Goal: Information Seeking & Learning: Understand process/instructions

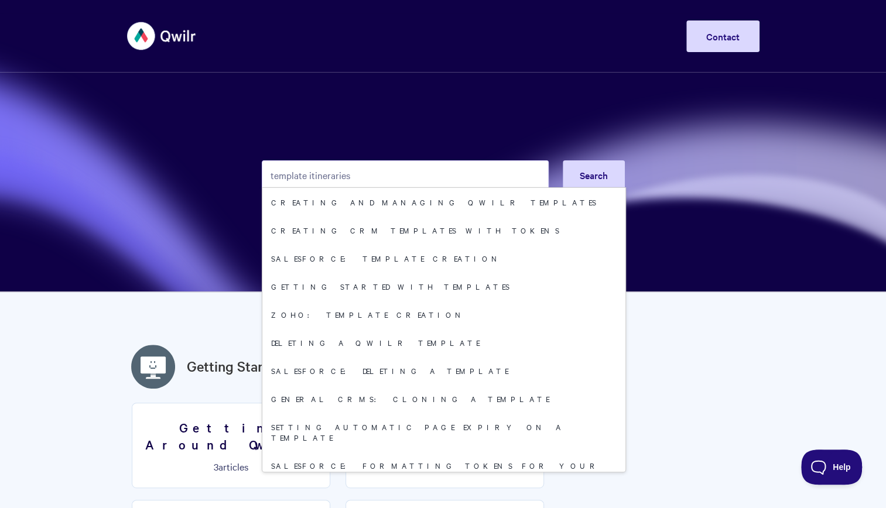
type input "template itineraries"
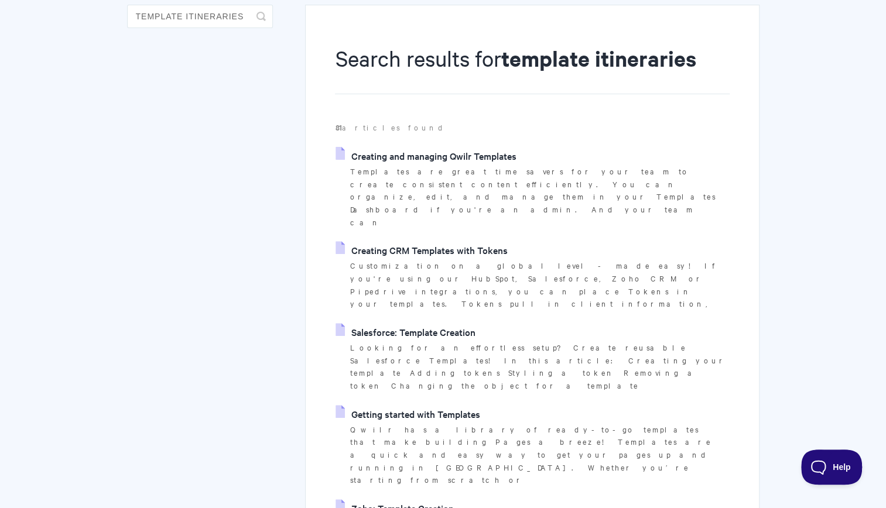
scroll to position [111, 0]
click at [372, 406] on link "Getting started with Templates" at bounding box center [408, 415] width 144 height 18
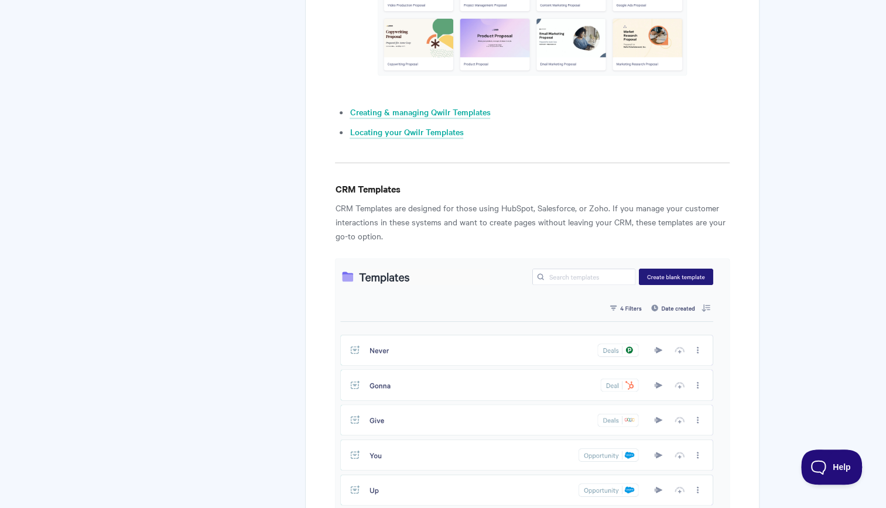
scroll to position [854, 0]
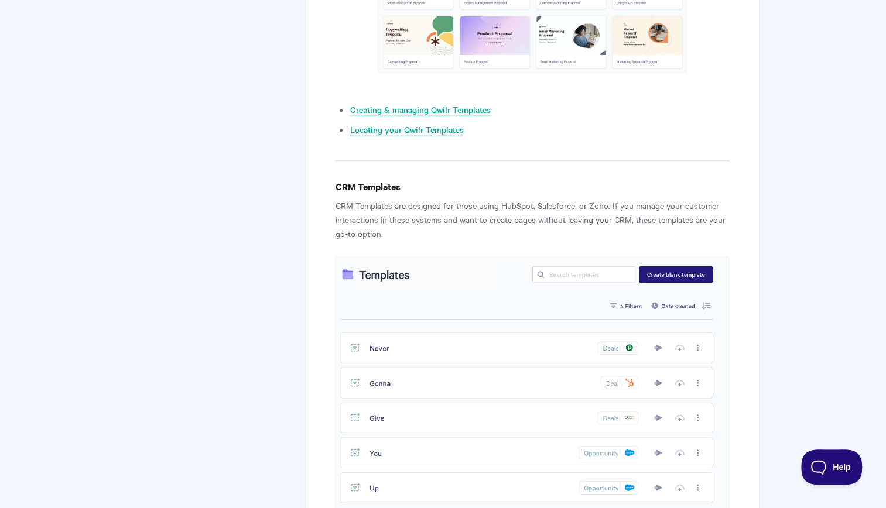
click at [381, 276] on img at bounding box center [532, 384] width 394 height 256
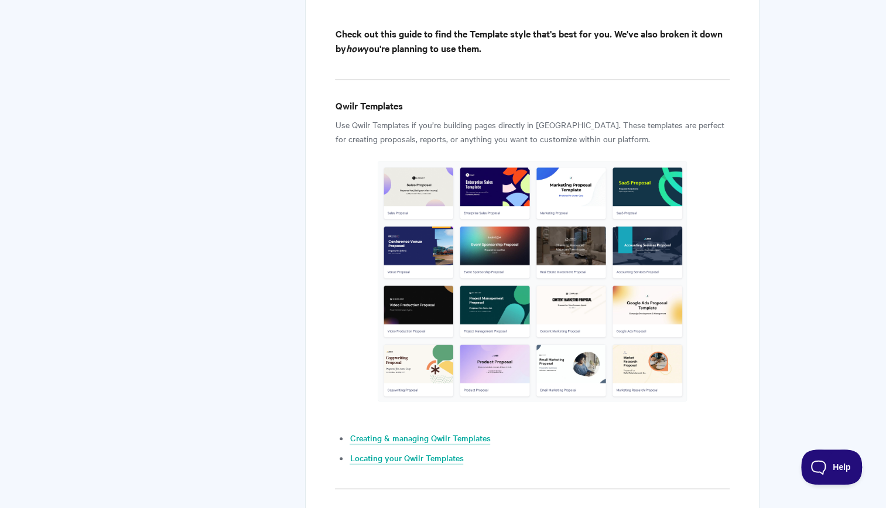
scroll to position [530, 0]
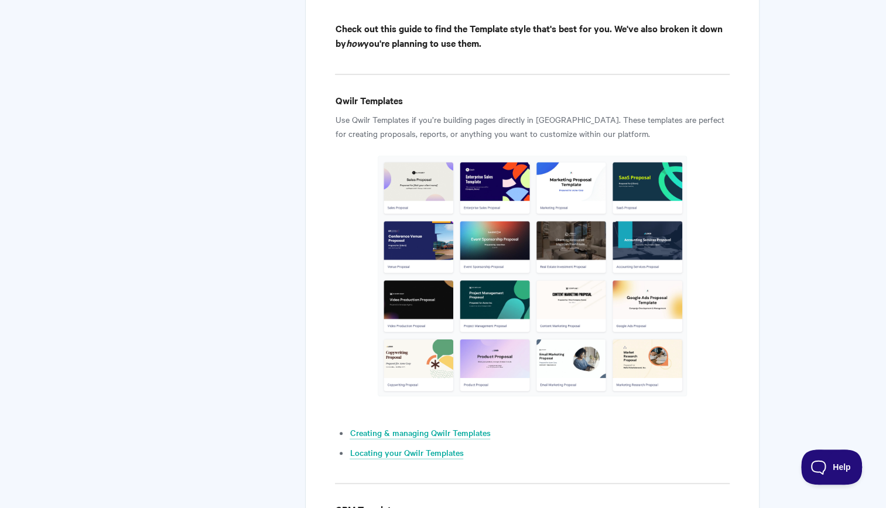
click at [521, 168] on img at bounding box center [532, 276] width 309 height 241
click at [516, 170] on img at bounding box center [532, 276] width 309 height 241
click at [469, 163] on img at bounding box center [532, 276] width 309 height 241
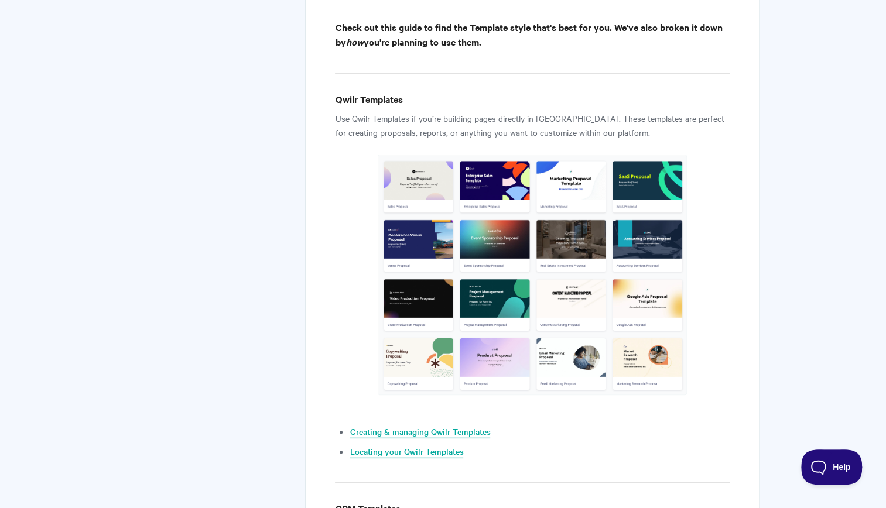
scroll to position [0, 0]
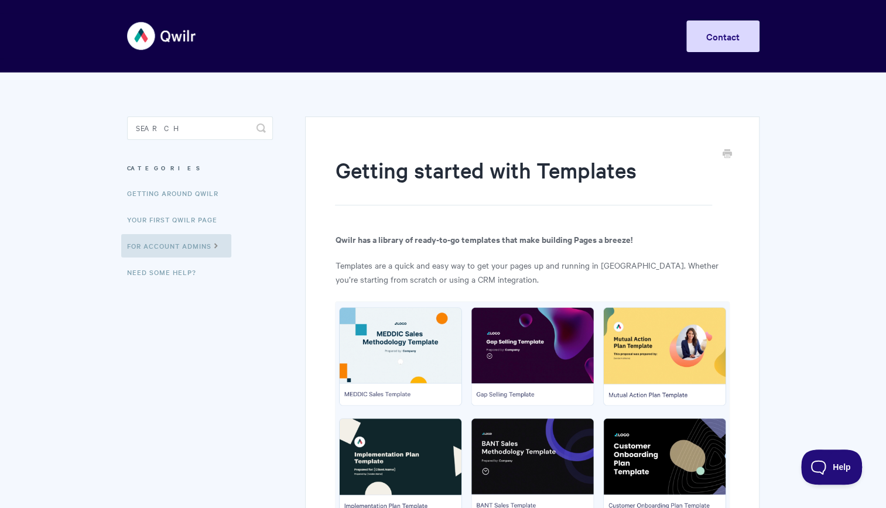
click at [167, 42] on img at bounding box center [162, 36] width 70 height 44
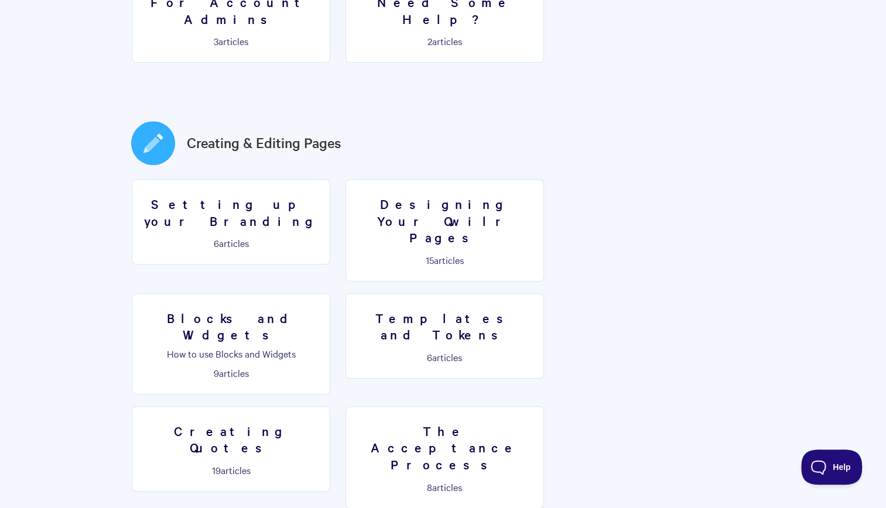
scroll to position [523, 0]
click at [353, 310] on h3 "Templates and Tokens" at bounding box center [444, 326] width 183 height 33
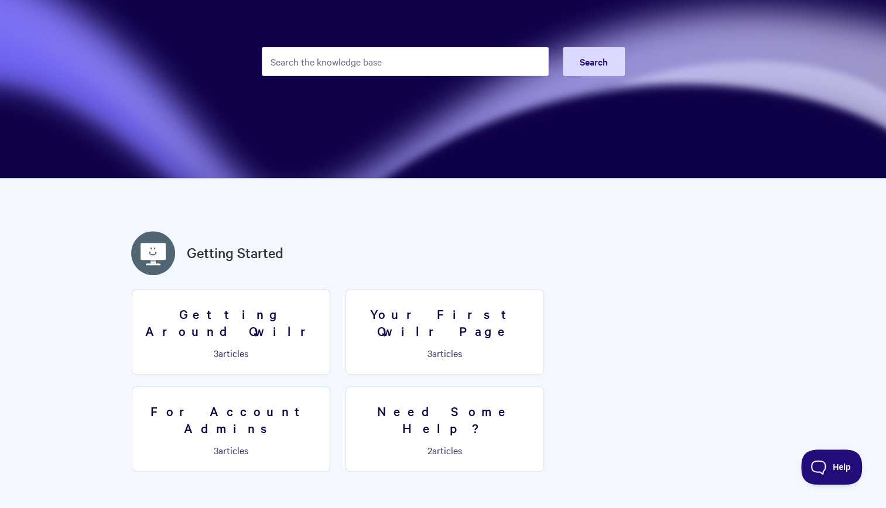
scroll to position [113, 0]
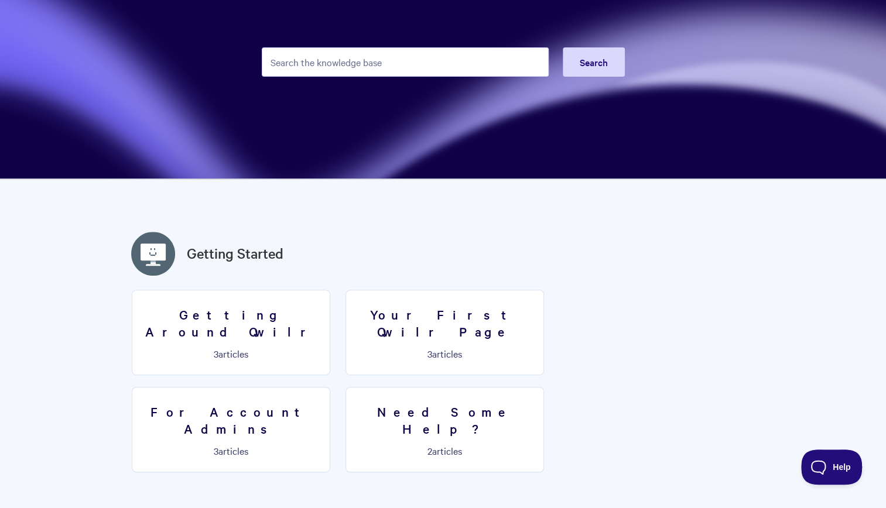
click at [334, 75] on input "Search the knowledge base" at bounding box center [405, 61] width 287 height 29
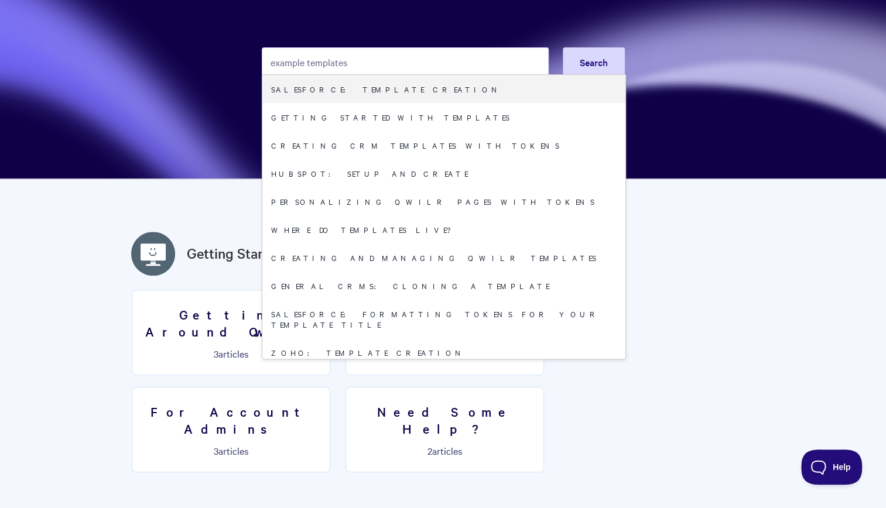
type input "example templates"
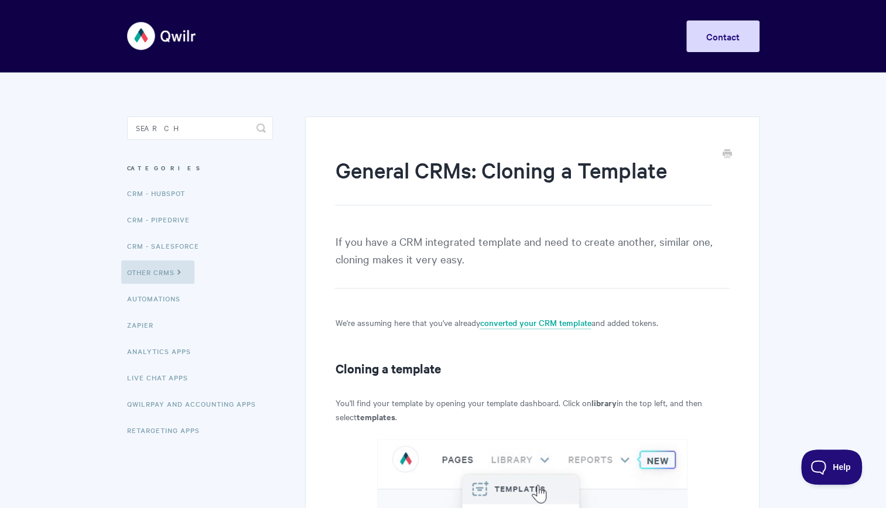
click at [158, 37] on img at bounding box center [162, 36] width 70 height 44
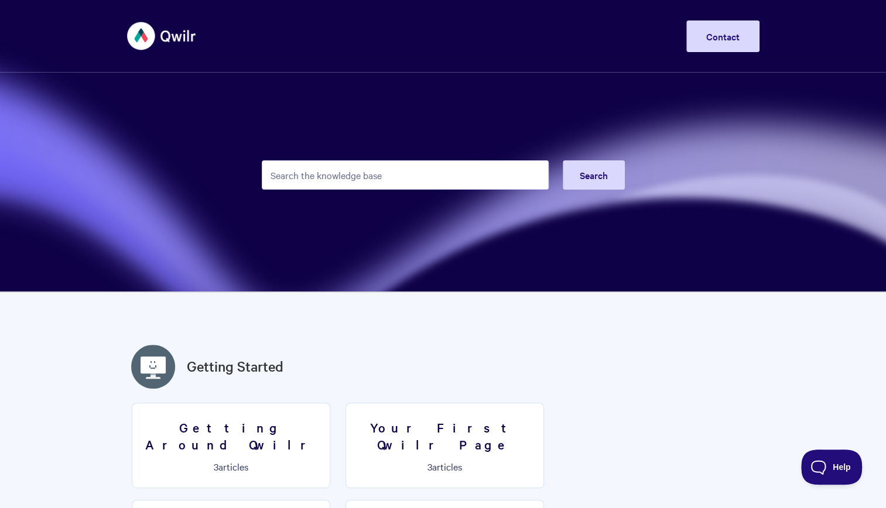
type input "h"
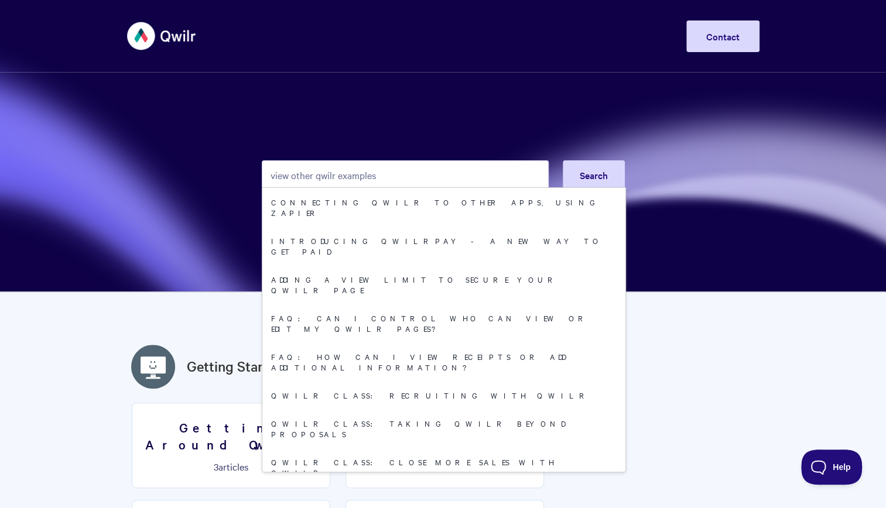
type input "view other qwilr examples"
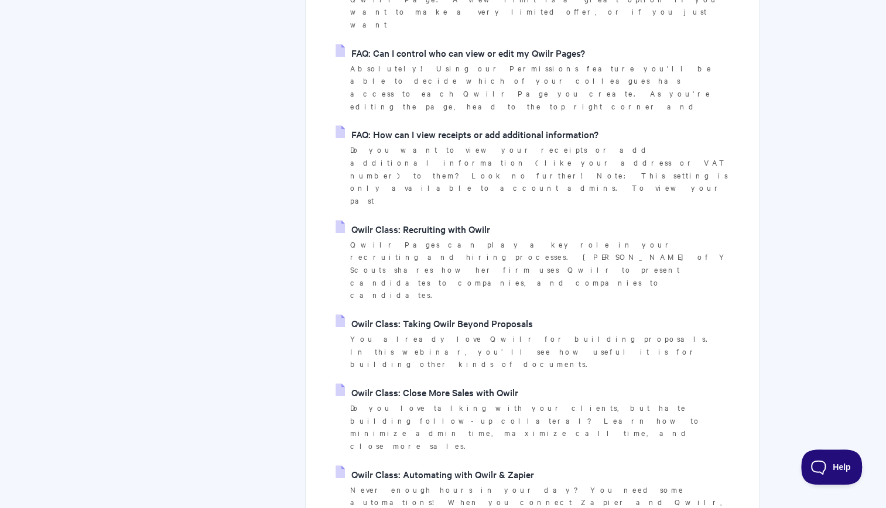
scroll to position [518, 0]
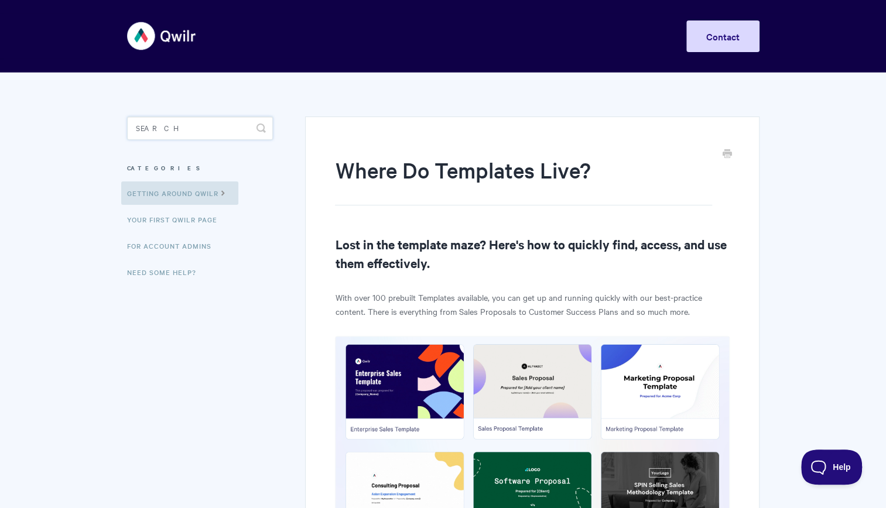
click at [162, 134] on input "Search" at bounding box center [200, 128] width 146 height 23
click at [167, 280] on link "Need Some Help?" at bounding box center [163, 272] width 84 height 23
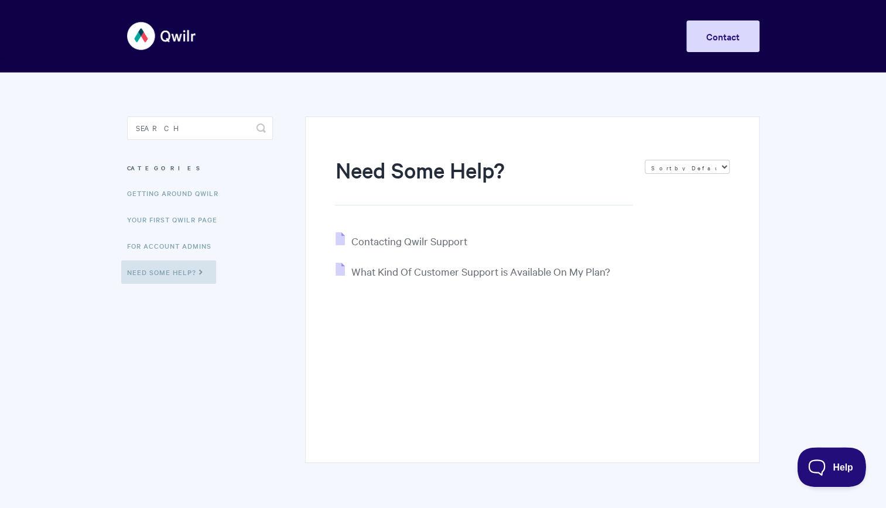
click at [827, 474] on button "Help" at bounding box center [827, 464] width 61 height 35
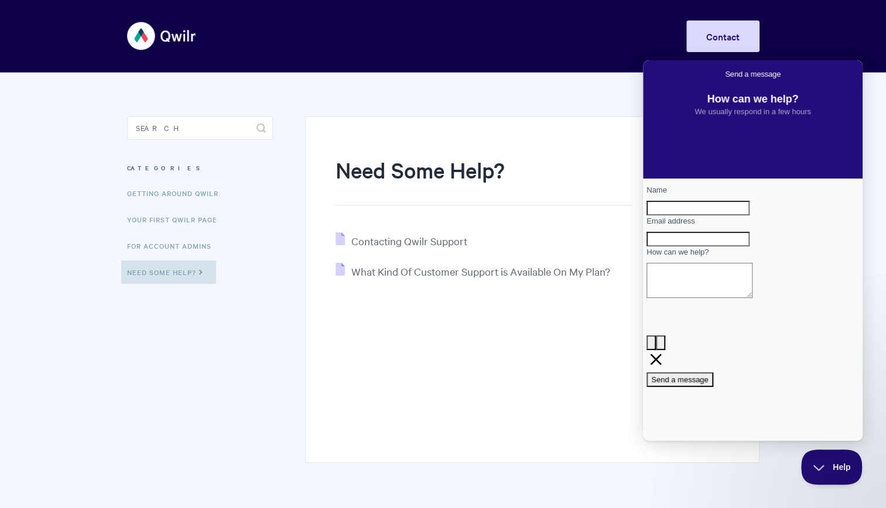
click at [227, 357] on div "Need Some Help? Sort by Default Sort A-Z Sort by Popularity Sort by Last Update…" at bounding box center [443, 275] width 632 height 405
click at [82, 182] on body "Toggle Navigation Home Getting Started Creating & Editing Pages Sharing & Analy…" at bounding box center [443, 273] width 886 height 546
click at [159, 234] on link "For Account Admins" at bounding box center [170, 245] width 99 height 23
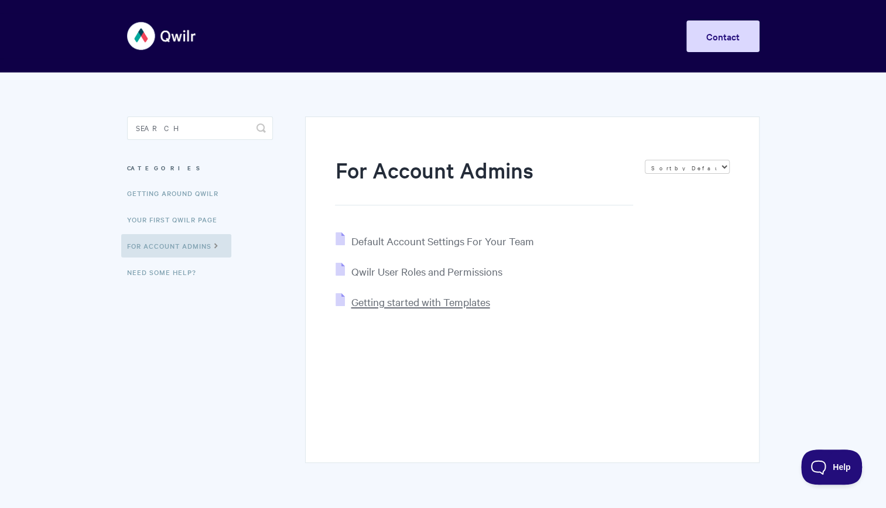
click at [473, 297] on span "Getting started with Templates" at bounding box center [420, 301] width 139 height 13
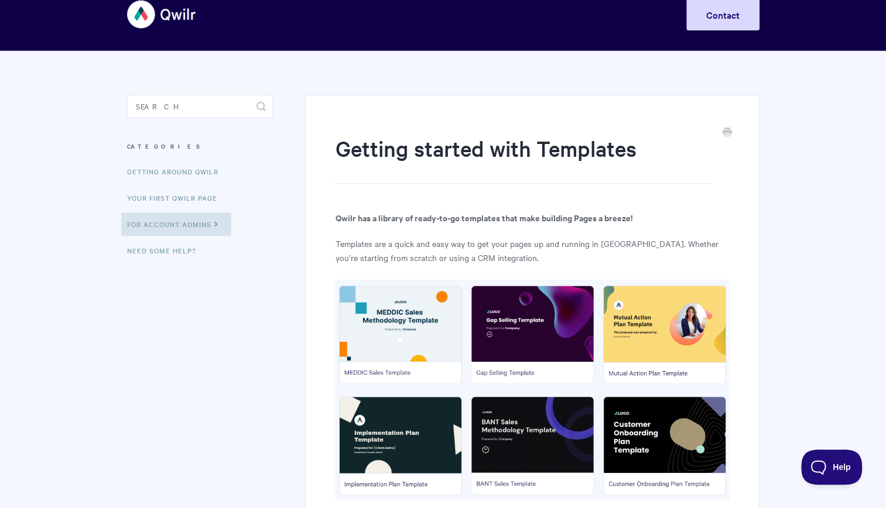
scroll to position [25, 0]
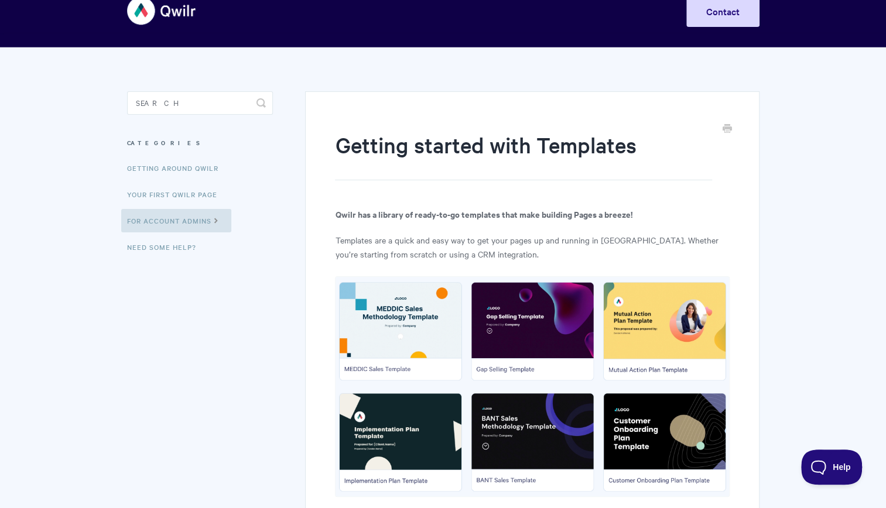
click at [405, 295] on img at bounding box center [532, 386] width 394 height 221
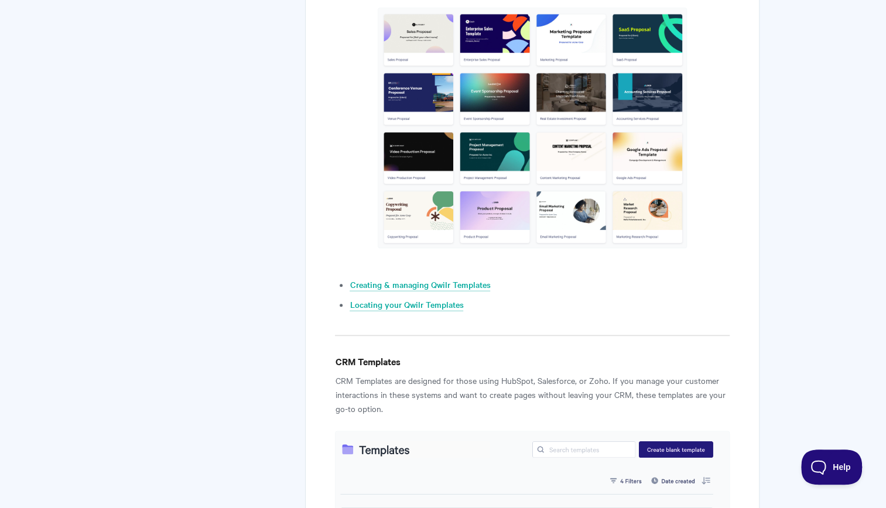
scroll to position [492, 0]
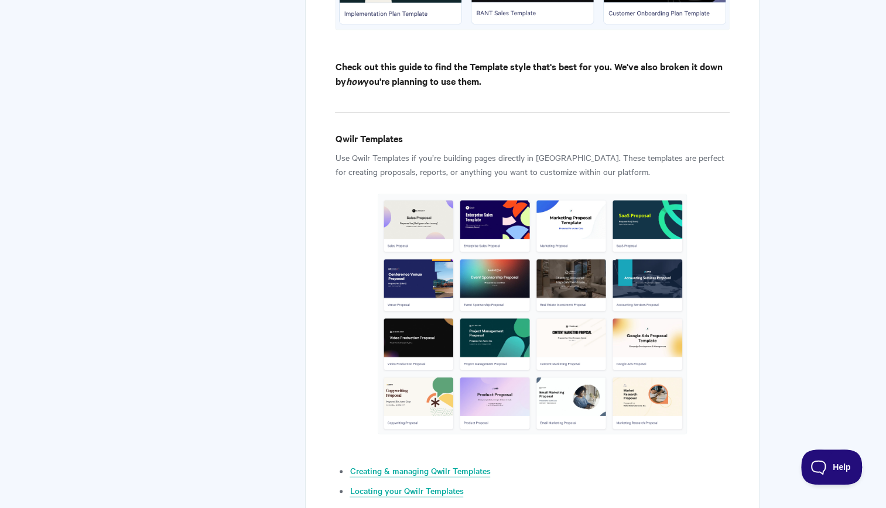
click at [423, 248] on img at bounding box center [532, 314] width 309 height 241
click at [419, 230] on img at bounding box center [532, 314] width 309 height 241
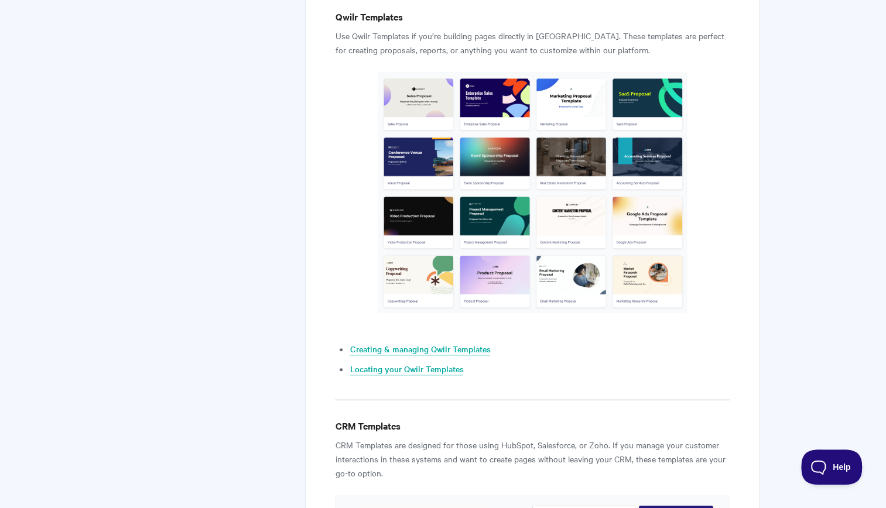
scroll to position [698, 0]
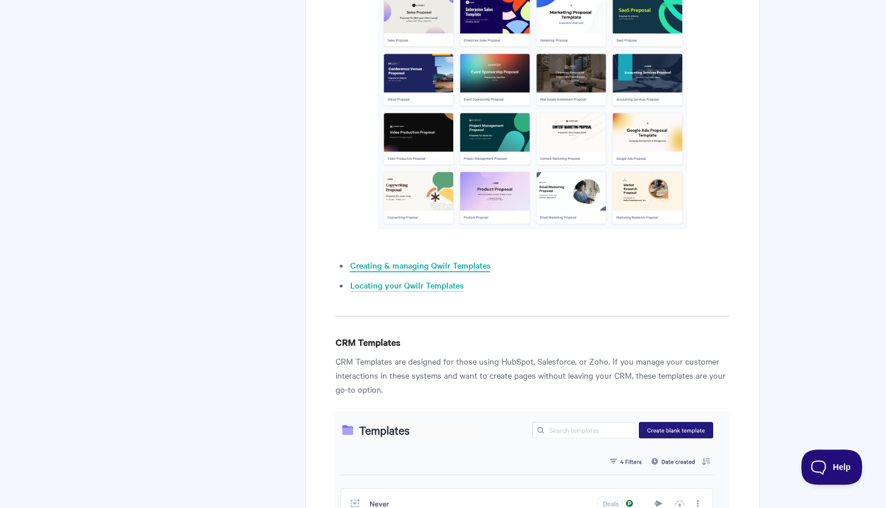
click at [395, 263] on link "Creating & managing Qwilr Templates" at bounding box center [420, 265] width 141 height 13
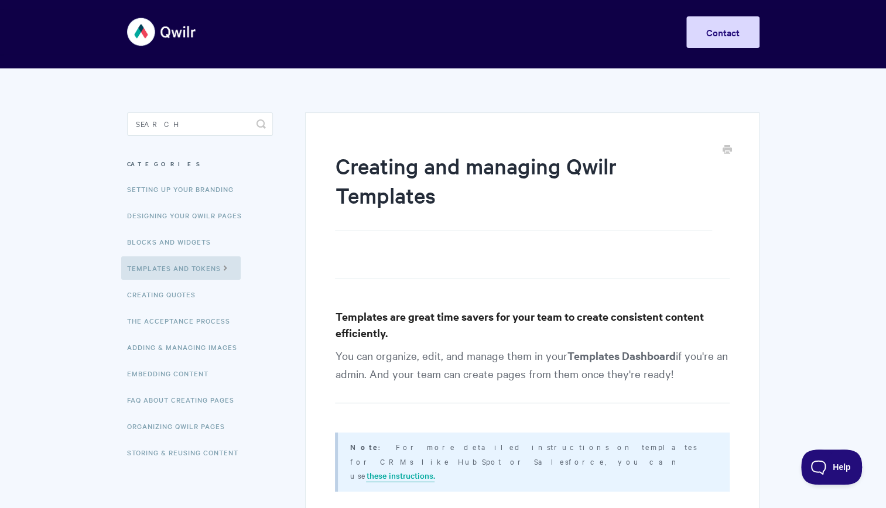
scroll to position [1, 0]
